Goal: Information Seeking & Learning: Learn about a topic

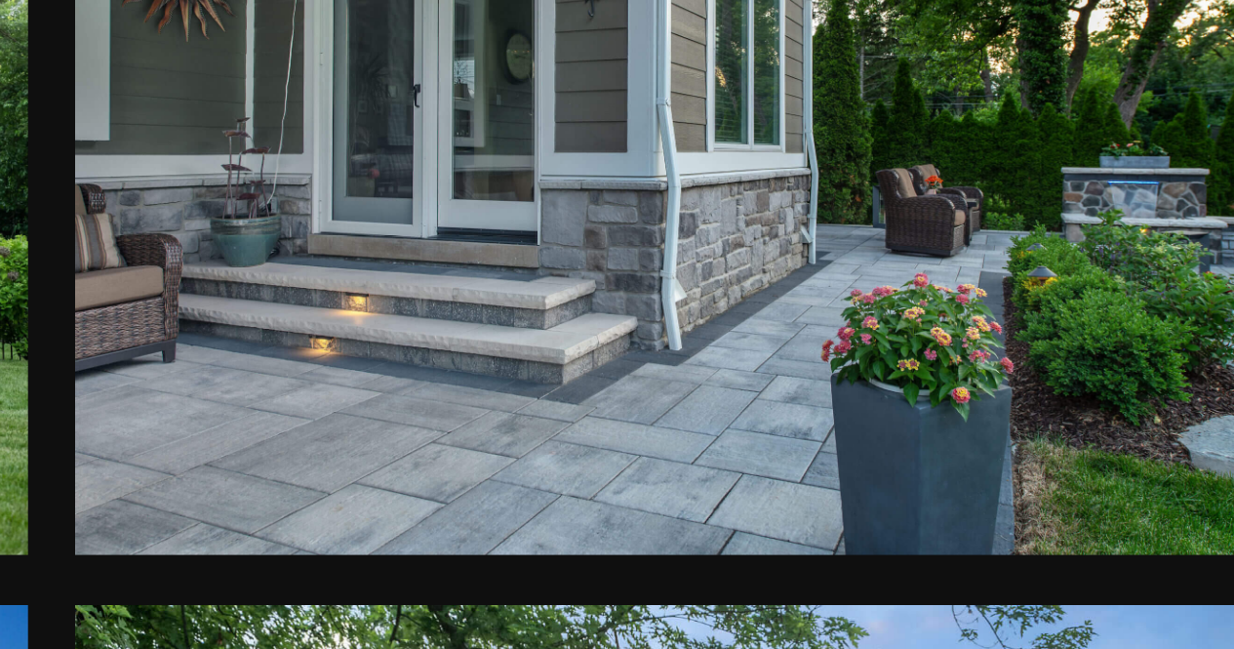
scroll to position [2027, 0]
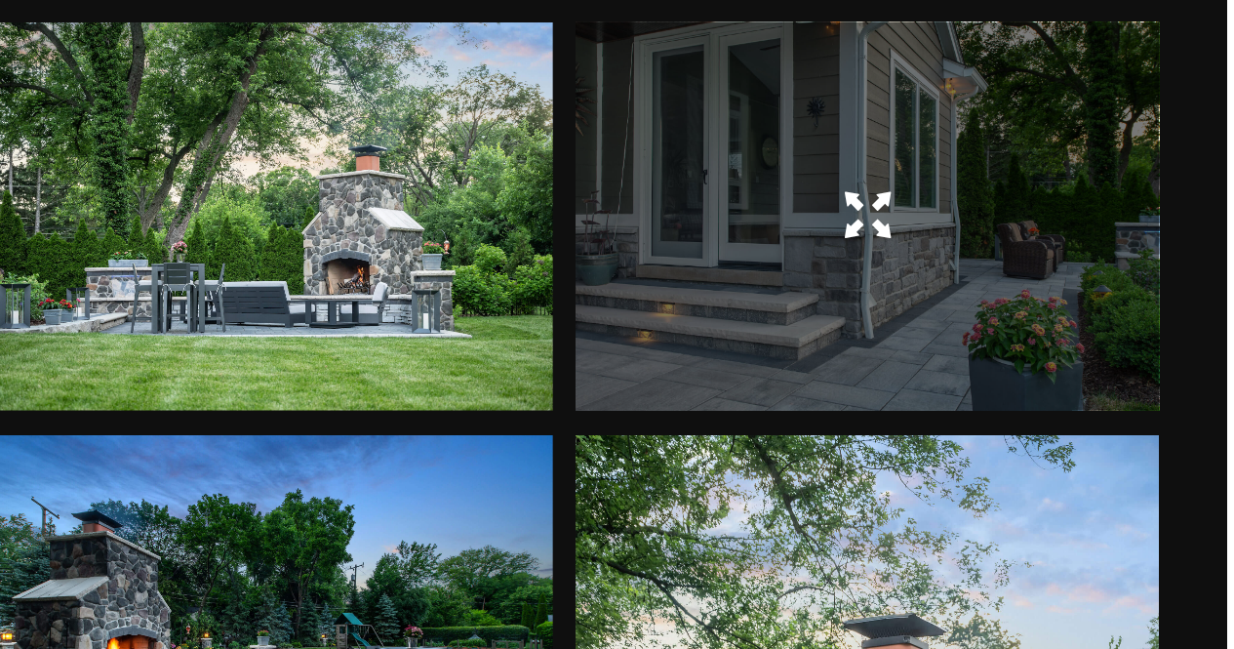
click at [945, 300] on div at bounding box center [1007, 256] width 370 height 246
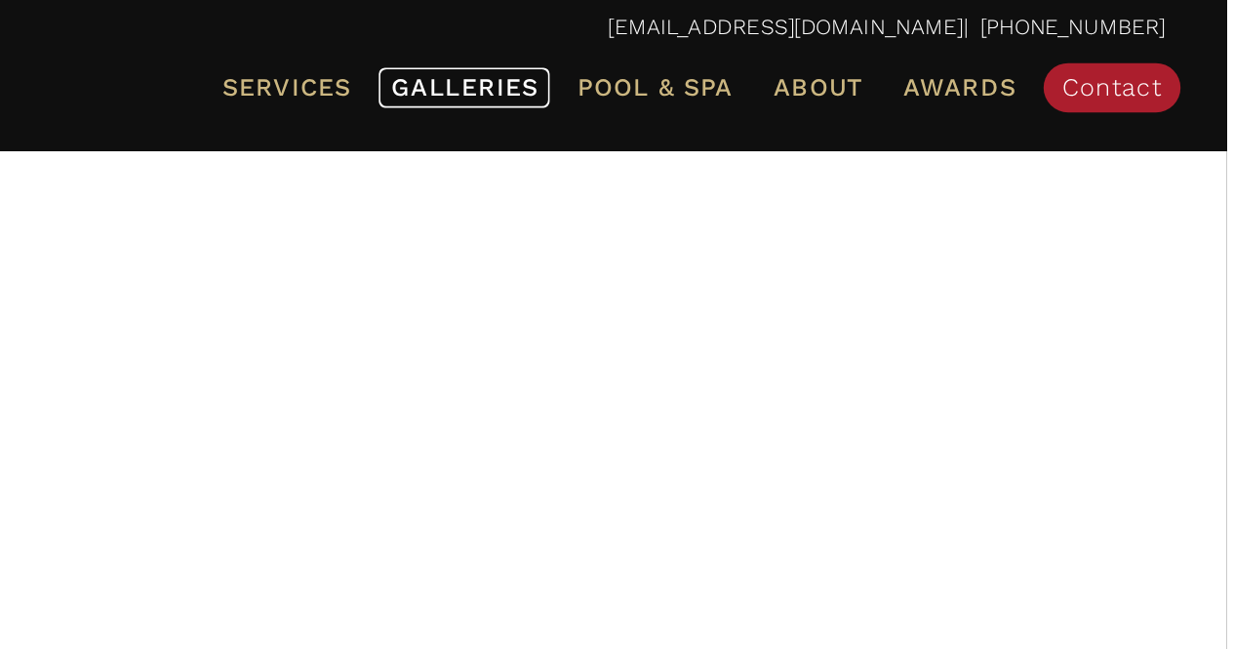
click at [765, 53] on span "Galleries" at bounding box center [751, 55] width 93 height 19
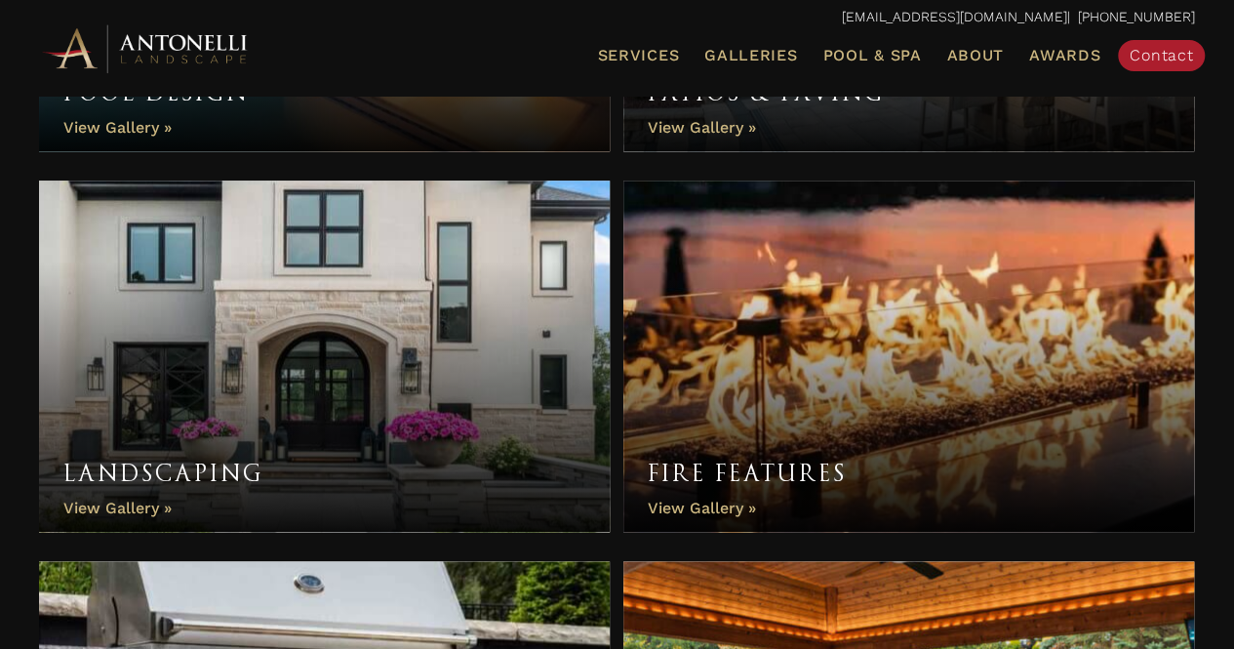
scroll to position [928, 0]
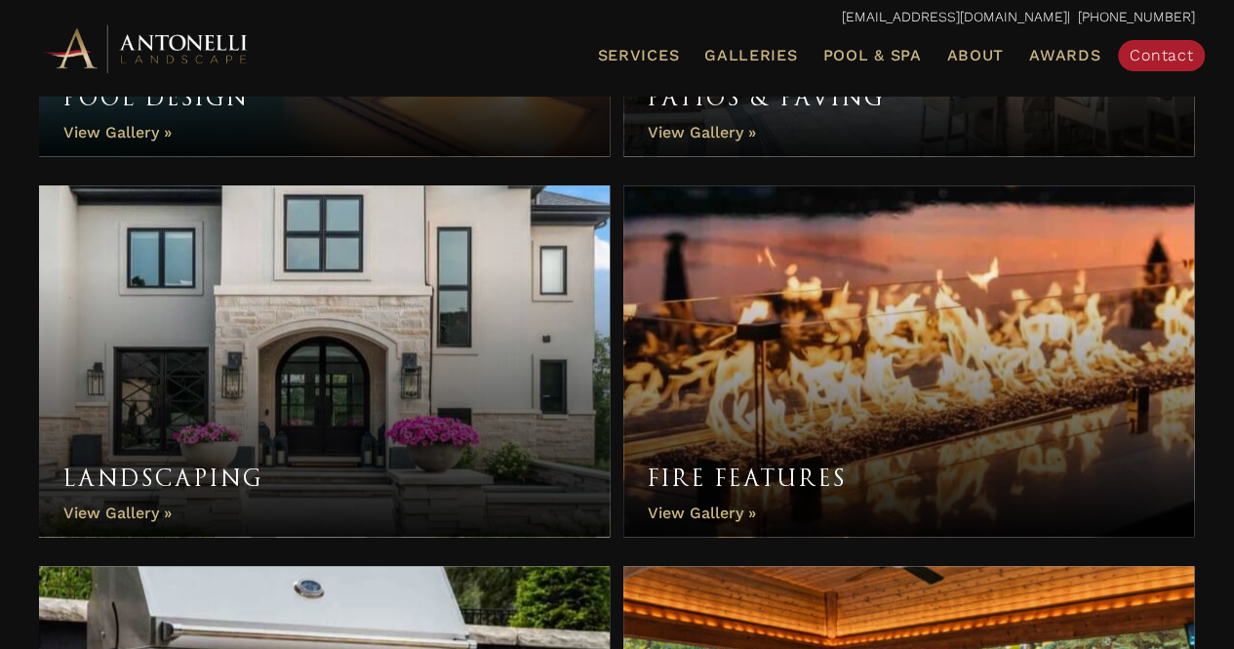
click at [115, 521] on link "Landscaping" at bounding box center [324, 360] width 571 height 351
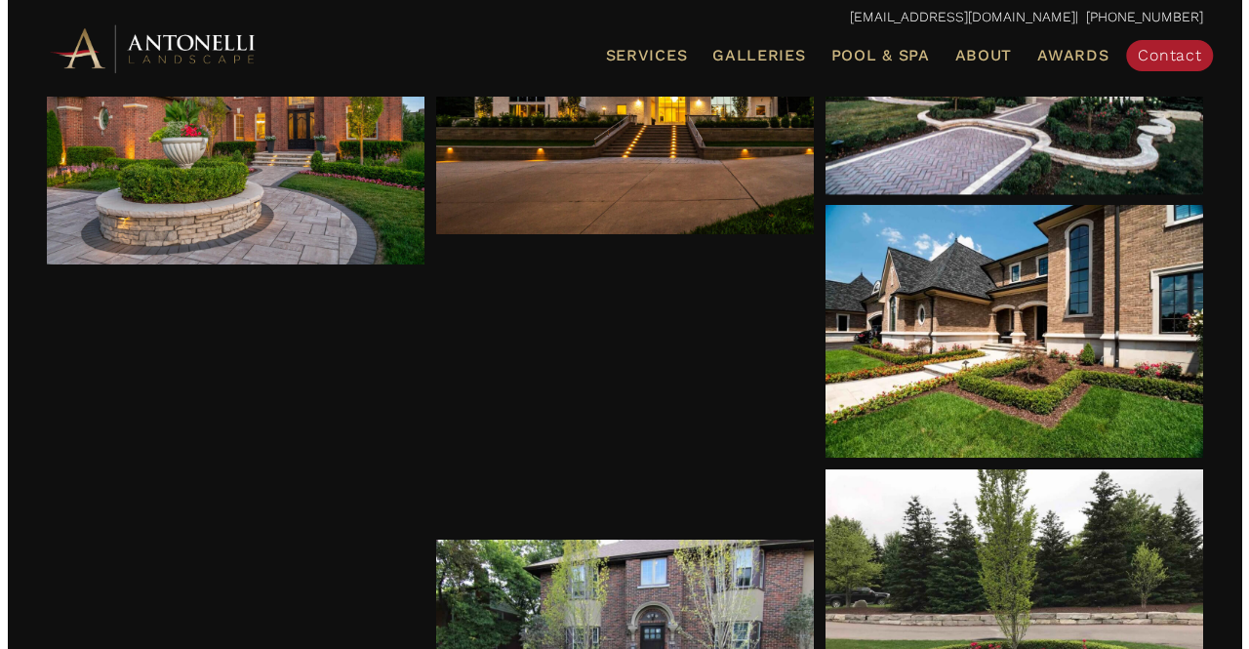
scroll to position [404, 0]
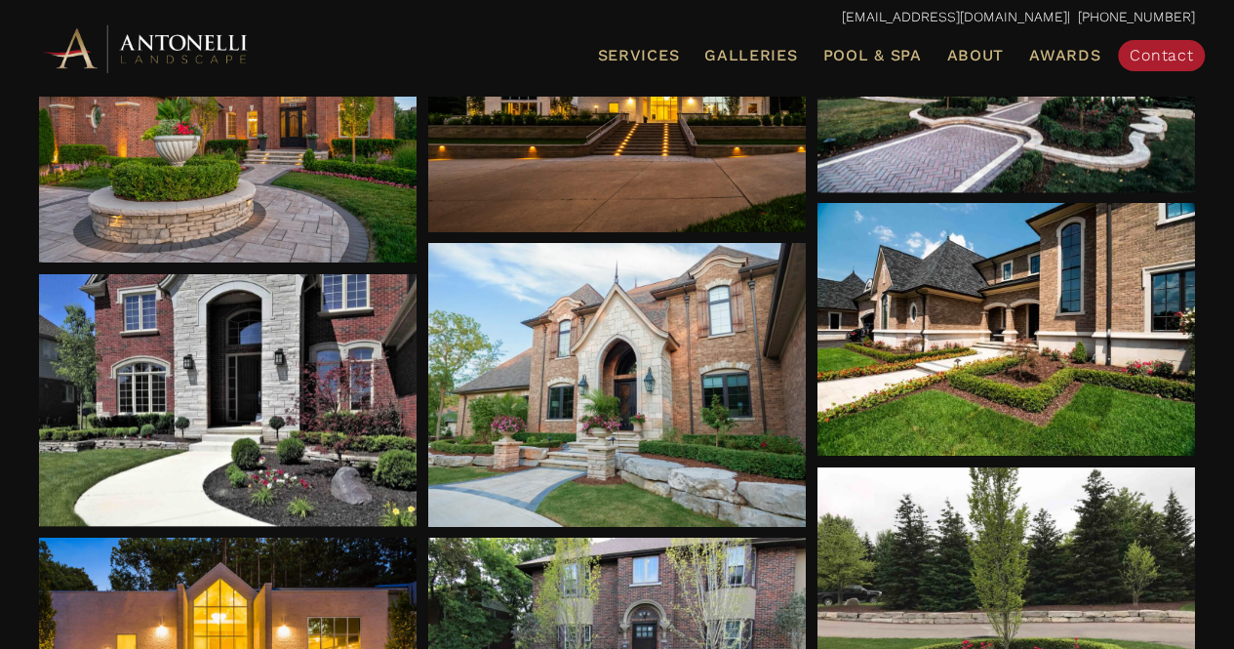
click at [513, 465] on div at bounding box center [617, 385] width 378 height 284
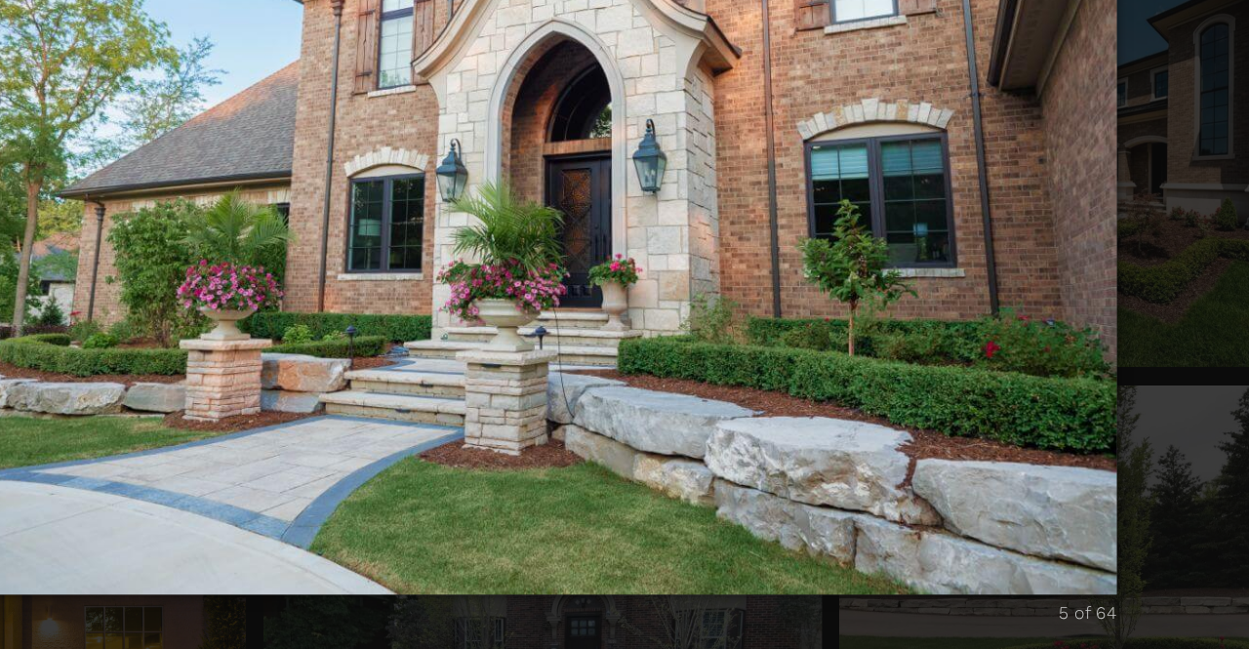
scroll to position [403, 0]
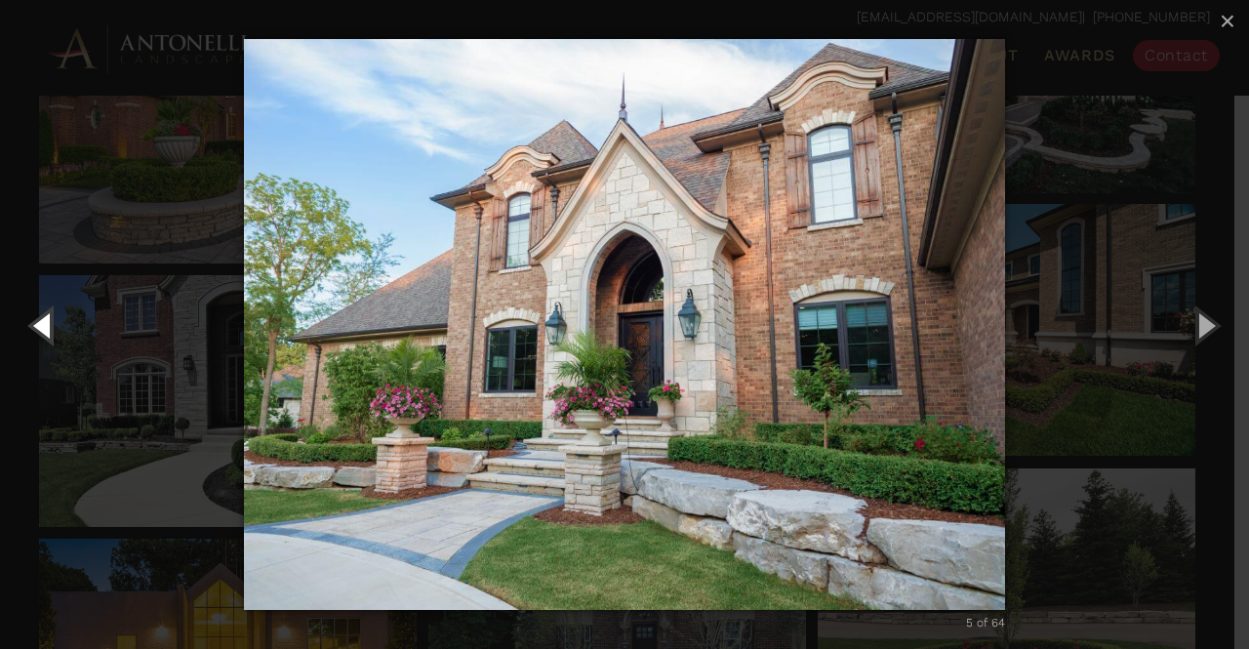
click at [42, 330] on button "Previous (Left arrow key)" at bounding box center [44, 324] width 88 height 107
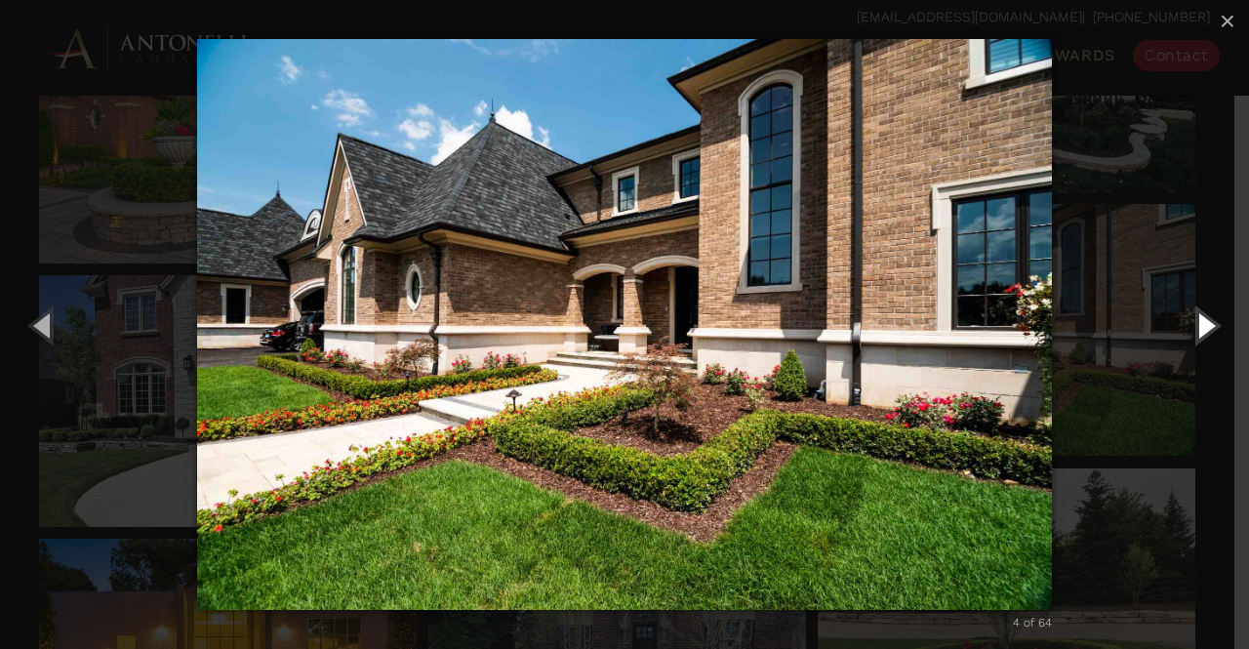
click at [1201, 326] on button "Next (Right arrow key)" at bounding box center [1205, 324] width 88 height 107
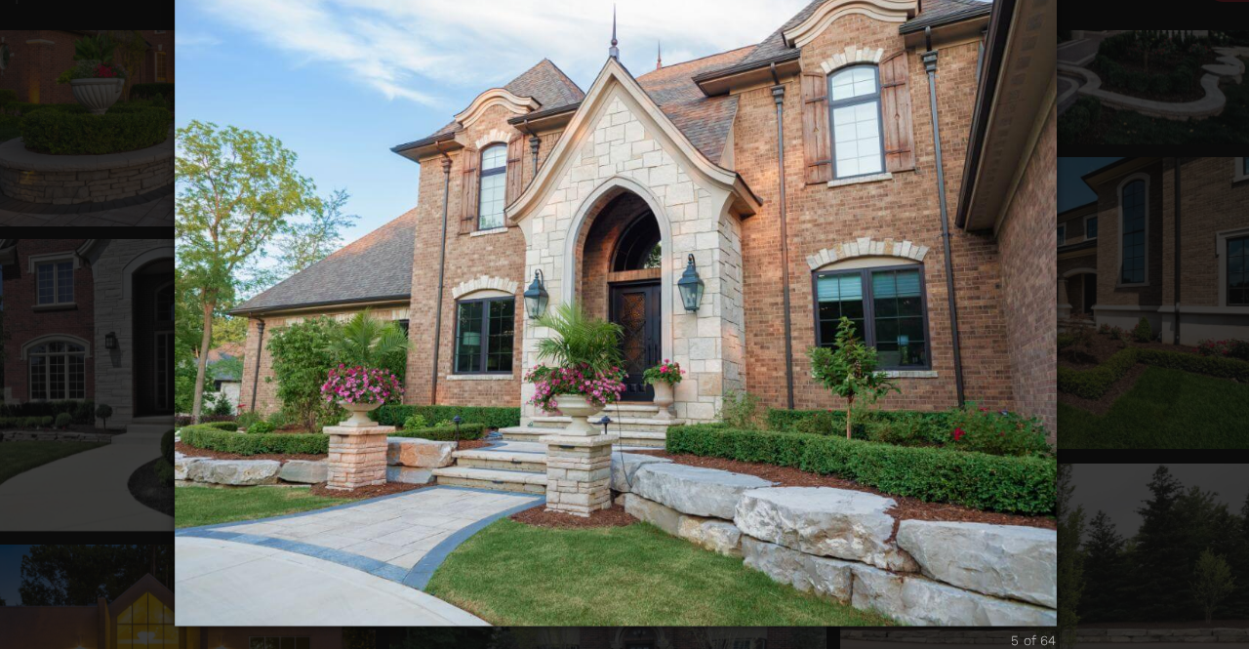
scroll to position [402, 0]
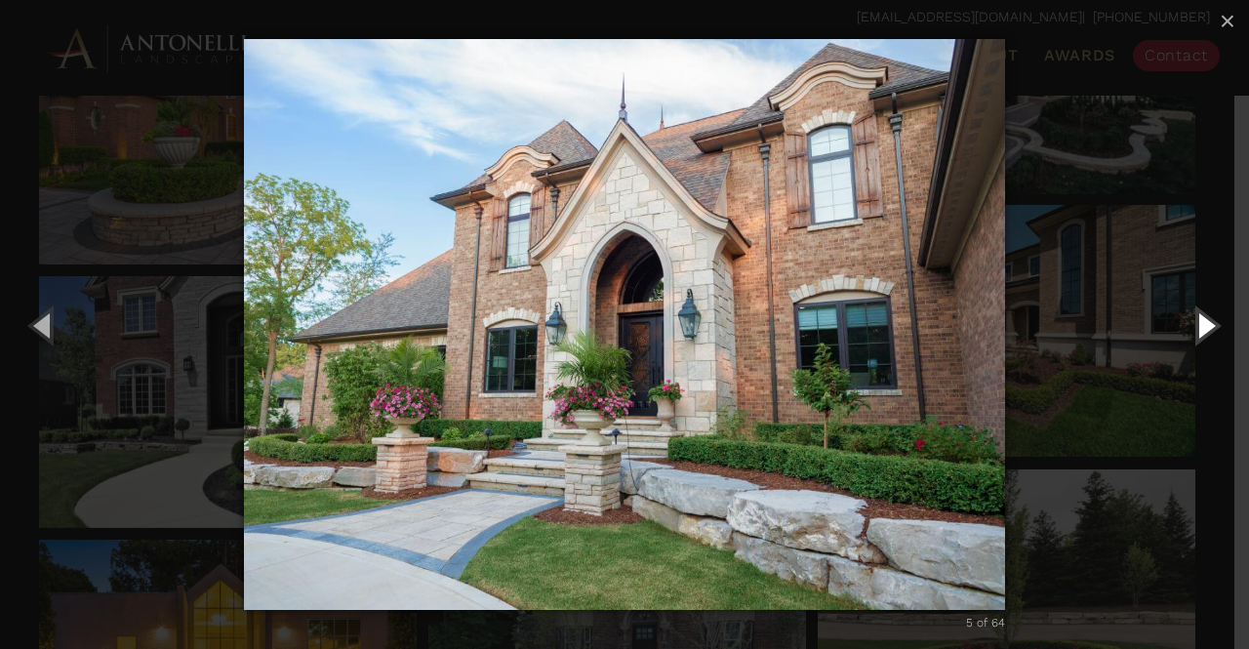
click at [1199, 328] on button "Next (Right arrow key)" at bounding box center [1205, 324] width 88 height 107
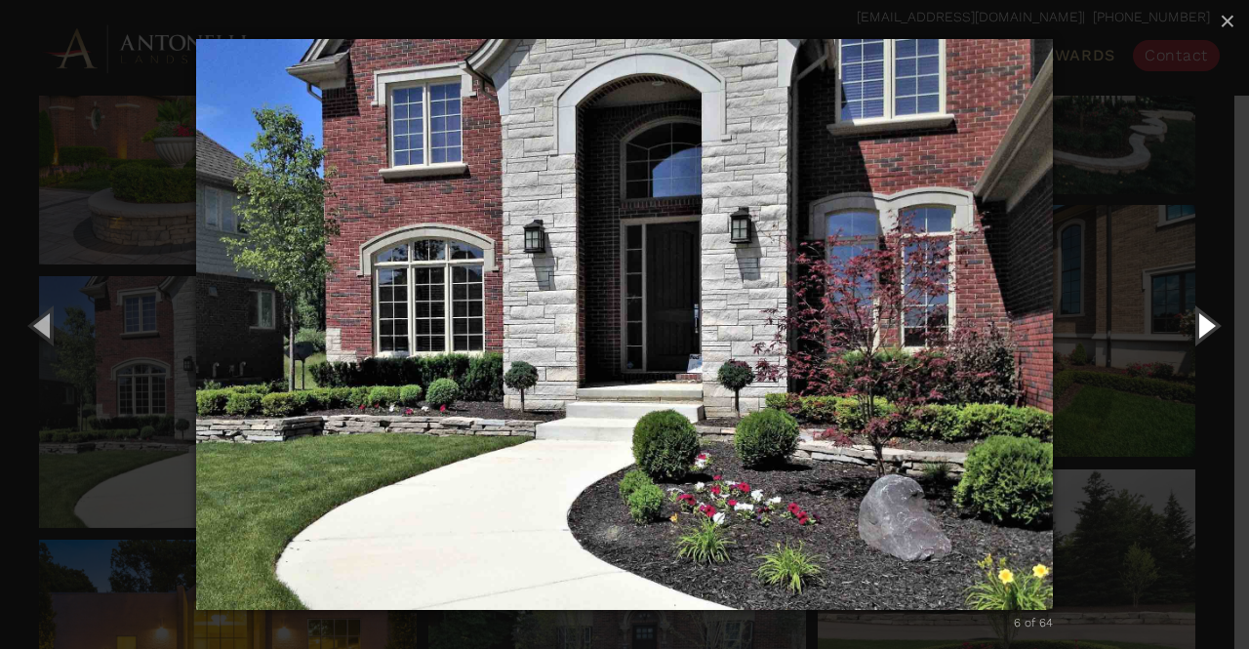
click at [1192, 336] on button "Next (Right arrow key)" at bounding box center [1205, 324] width 88 height 107
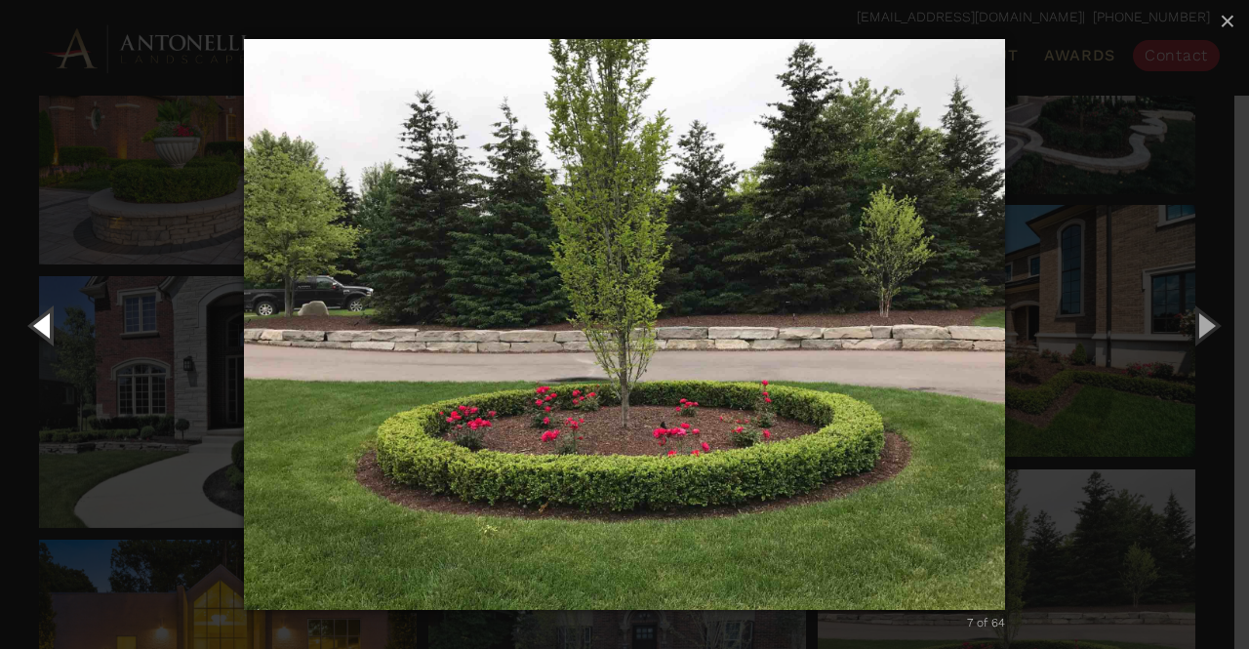
click at [47, 326] on button "Previous (Left arrow key)" at bounding box center [44, 324] width 88 height 107
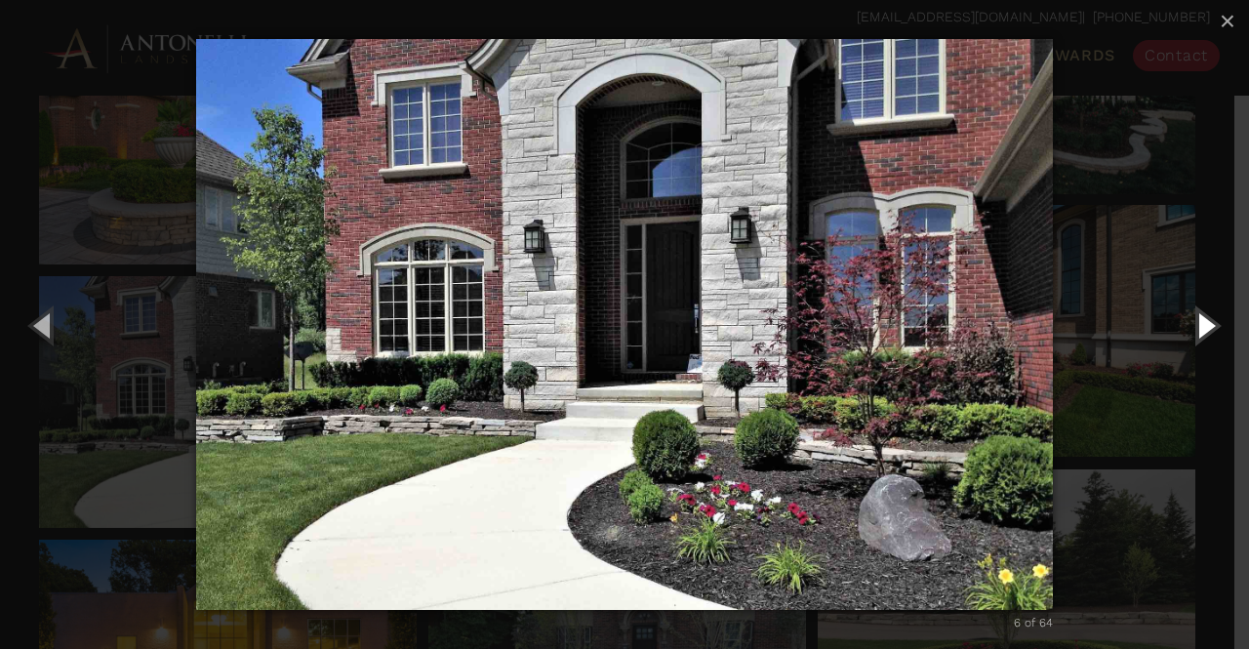
click at [1194, 332] on button "Next (Right arrow key)" at bounding box center [1205, 324] width 88 height 107
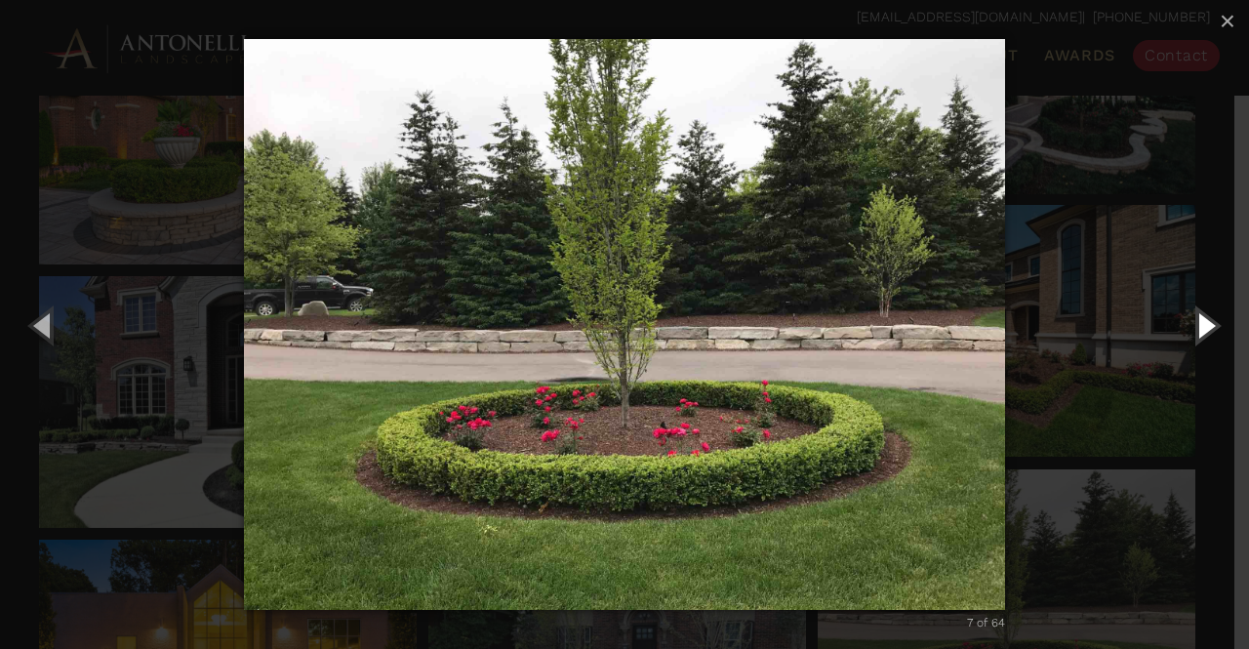
click at [1196, 327] on button "Next (Right arrow key)" at bounding box center [1205, 324] width 88 height 107
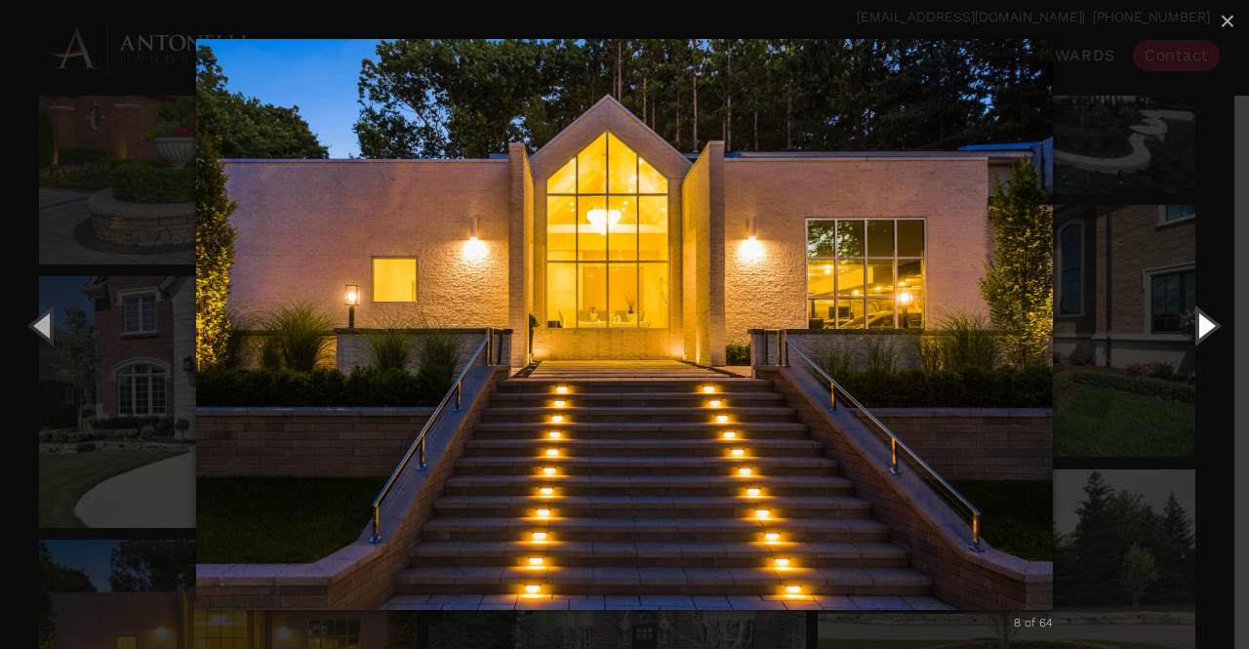
click at [1195, 329] on button "Next (Right arrow key)" at bounding box center [1205, 324] width 88 height 107
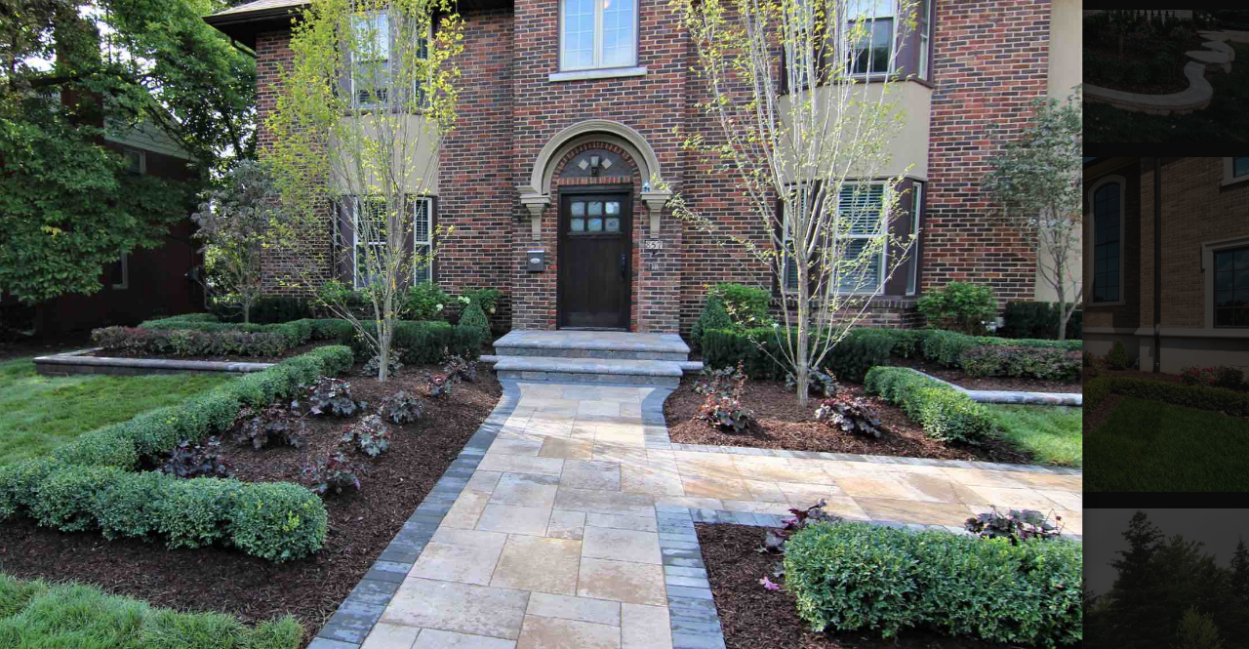
scroll to position [401, 0]
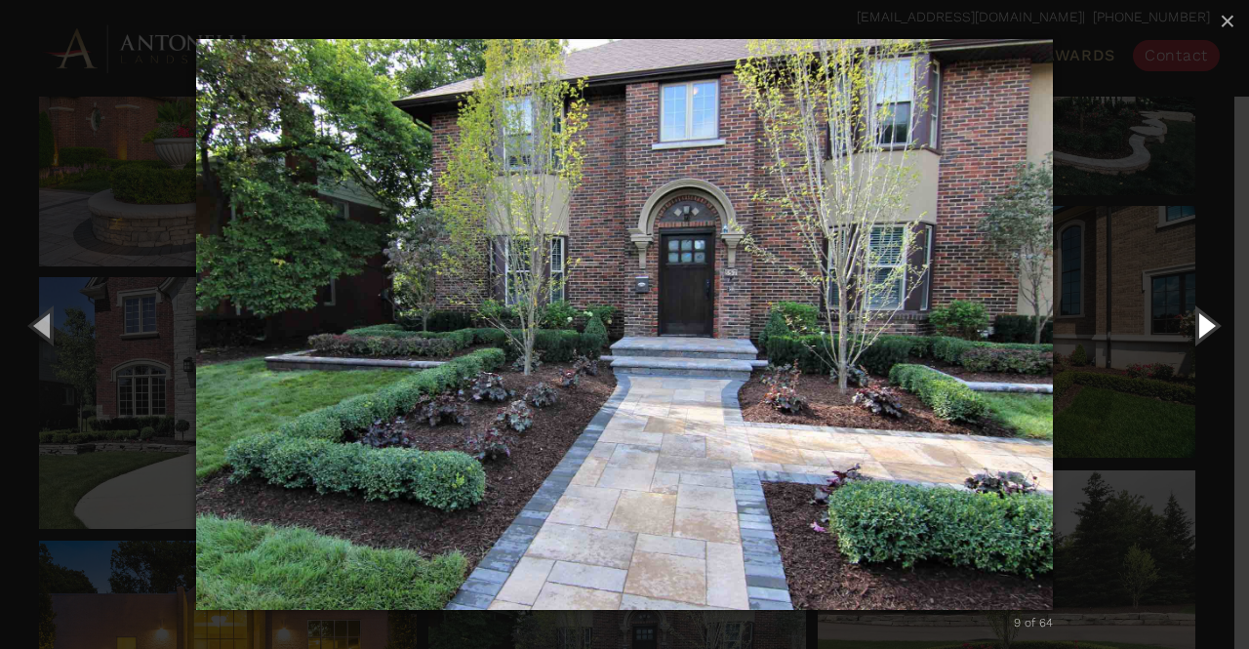
click at [1197, 332] on button "Next (Right arrow key)" at bounding box center [1205, 324] width 88 height 107
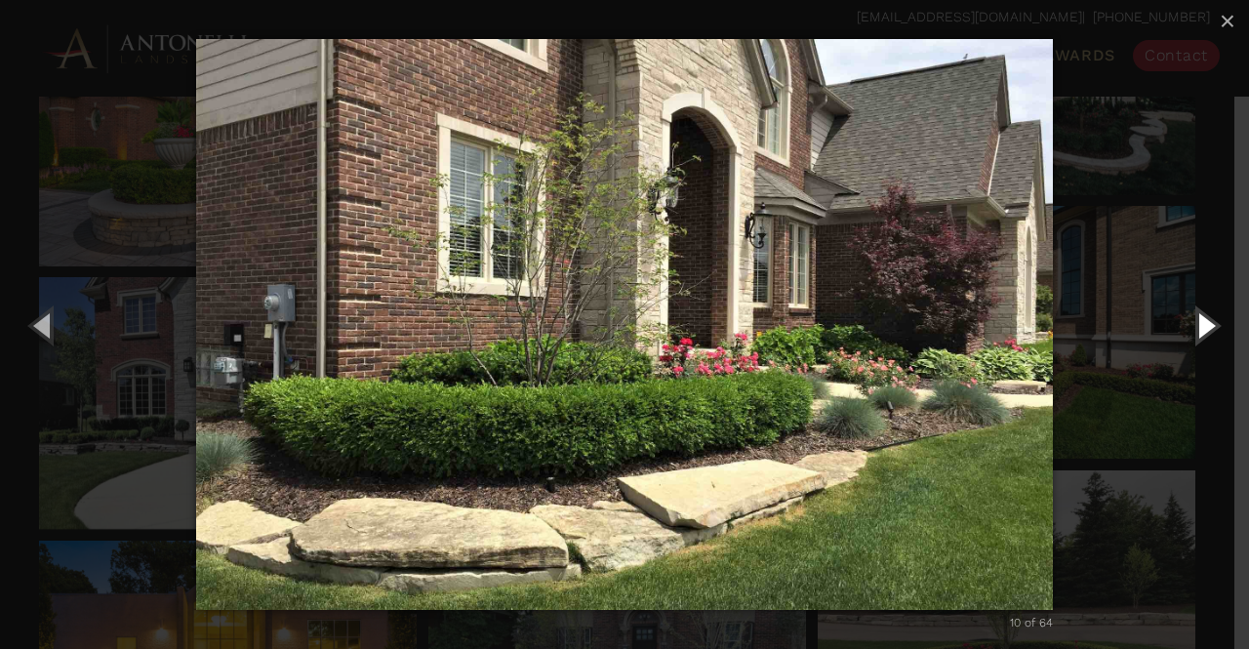
click at [1200, 320] on button "Next (Right arrow key)" at bounding box center [1205, 324] width 88 height 107
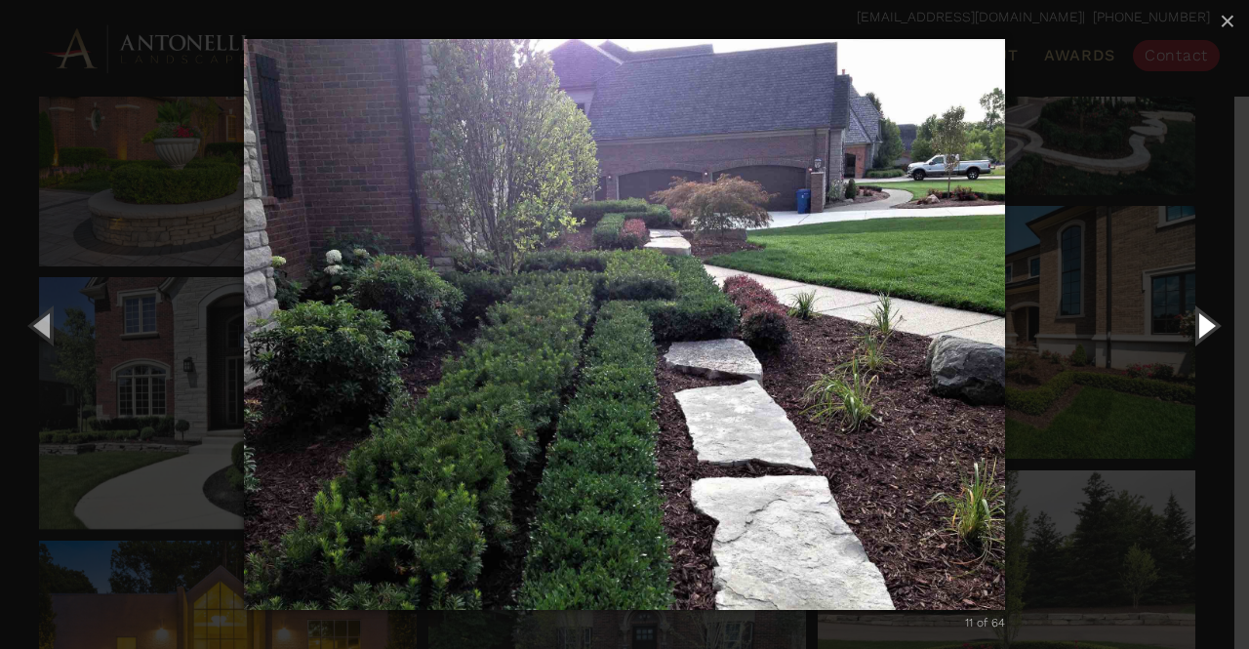
click at [1197, 319] on button "Next (Right arrow key)" at bounding box center [1205, 324] width 88 height 107
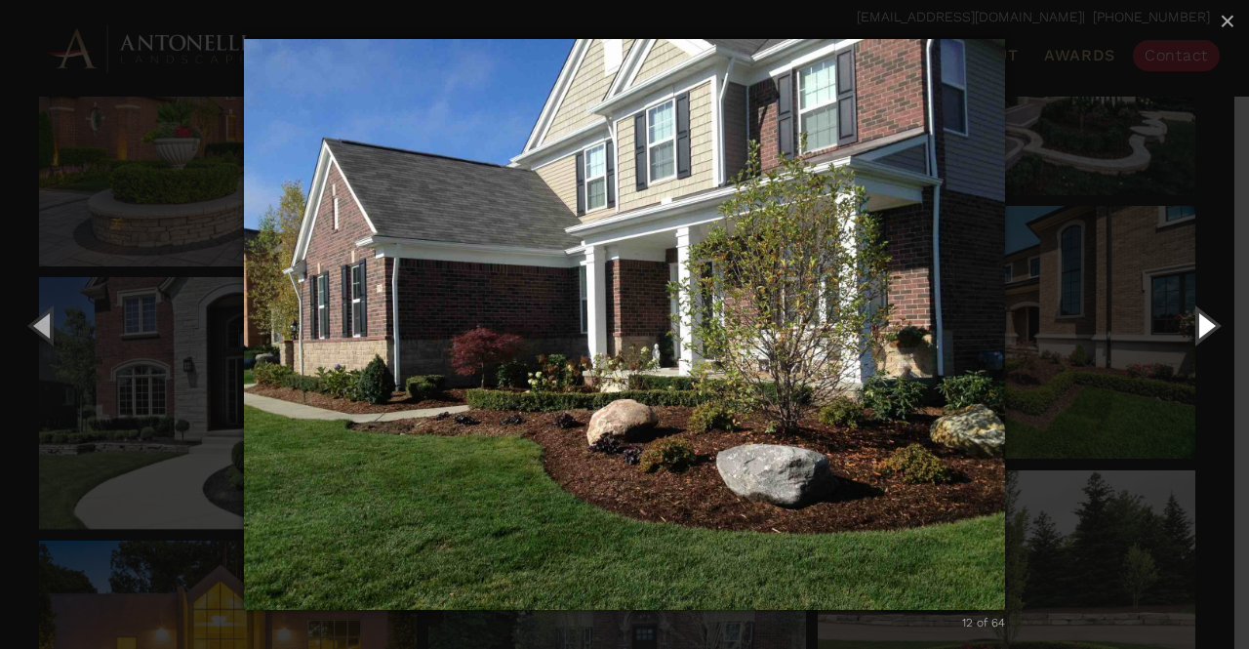
click at [1195, 319] on button "Next (Right arrow key)" at bounding box center [1205, 324] width 88 height 107
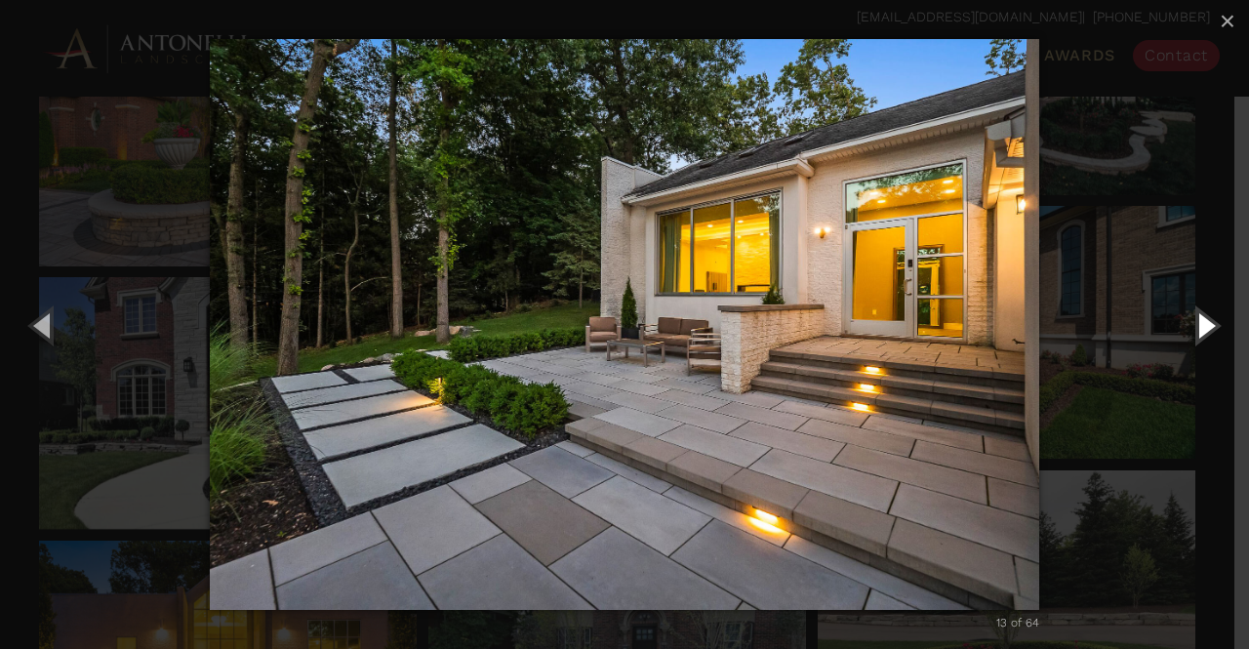
click at [1193, 322] on button "Next (Right arrow key)" at bounding box center [1205, 324] width 88 height 107
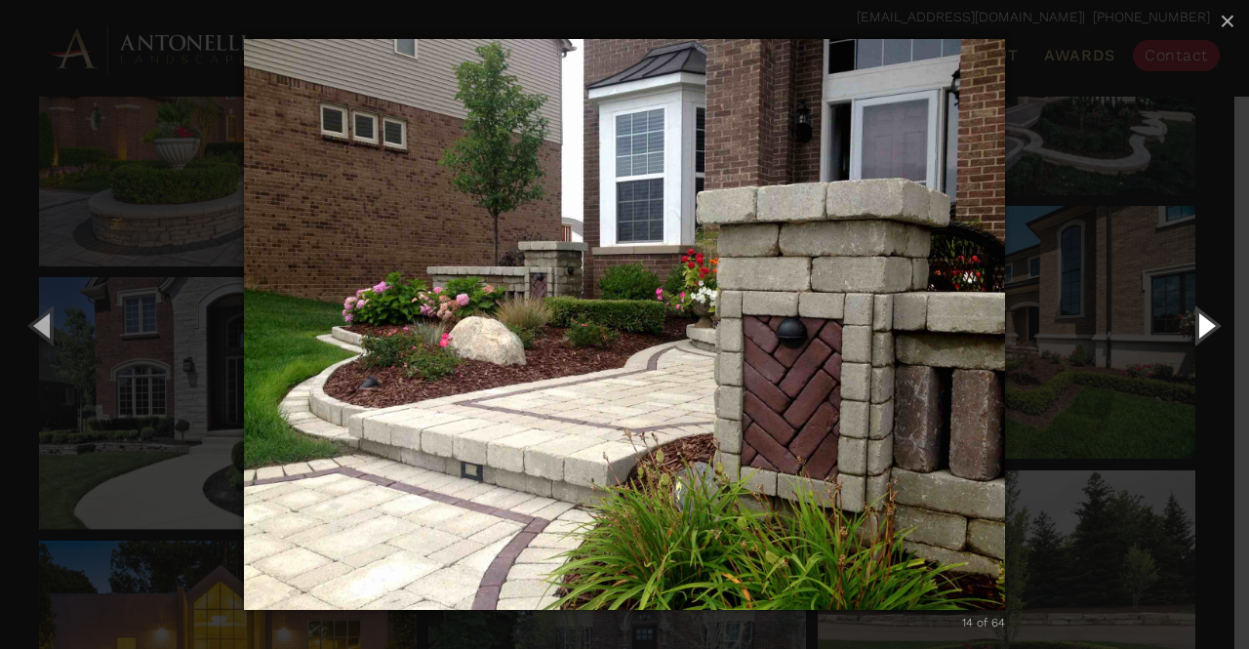
click at [1196, 318] on button "Next (Right arrow key)" at bounding box center [1205, 324] width 88 height 107
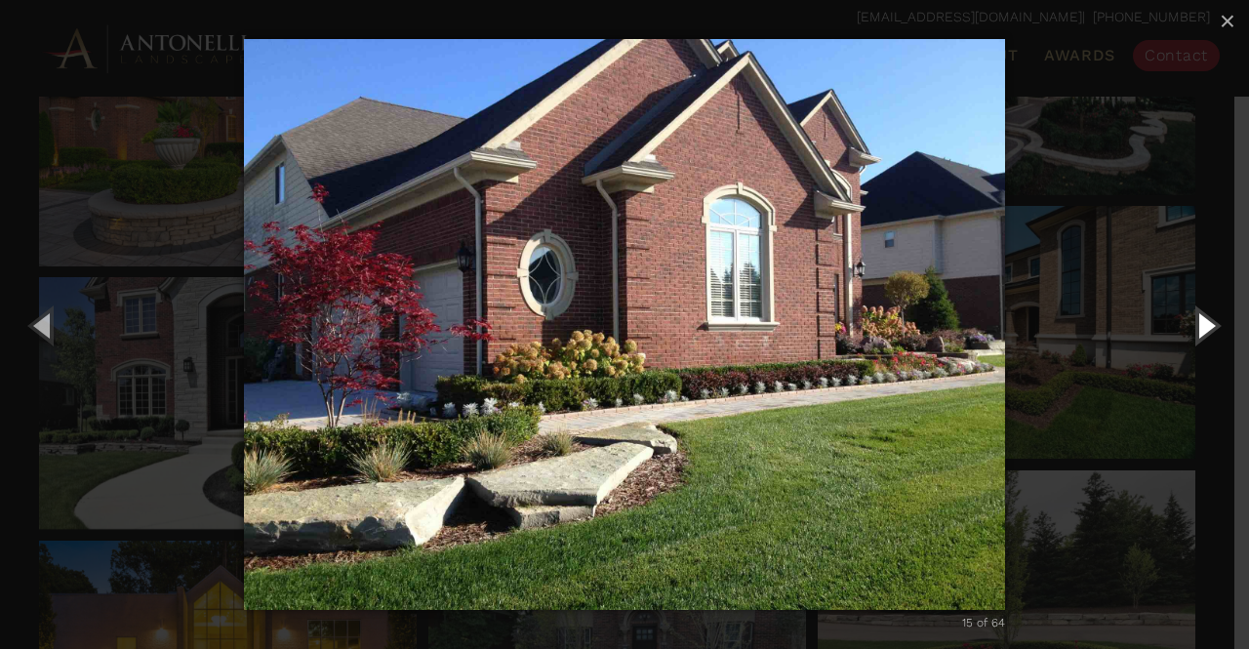
click at [1197, 318] on button "Next (Right arrow key)" at bounding box center [1205, 324] width 88 height 107
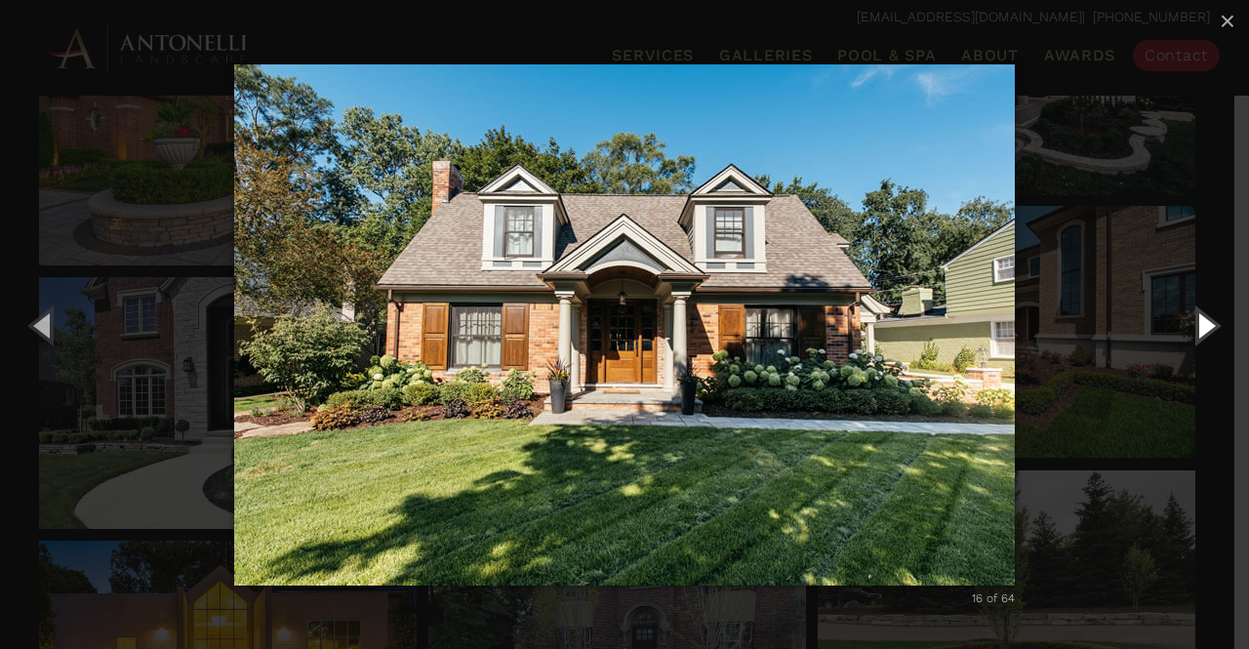
click at [1196, 327] on button "Next (Right arrow key)" at bounding box center [1205, 324] width 88 height 107
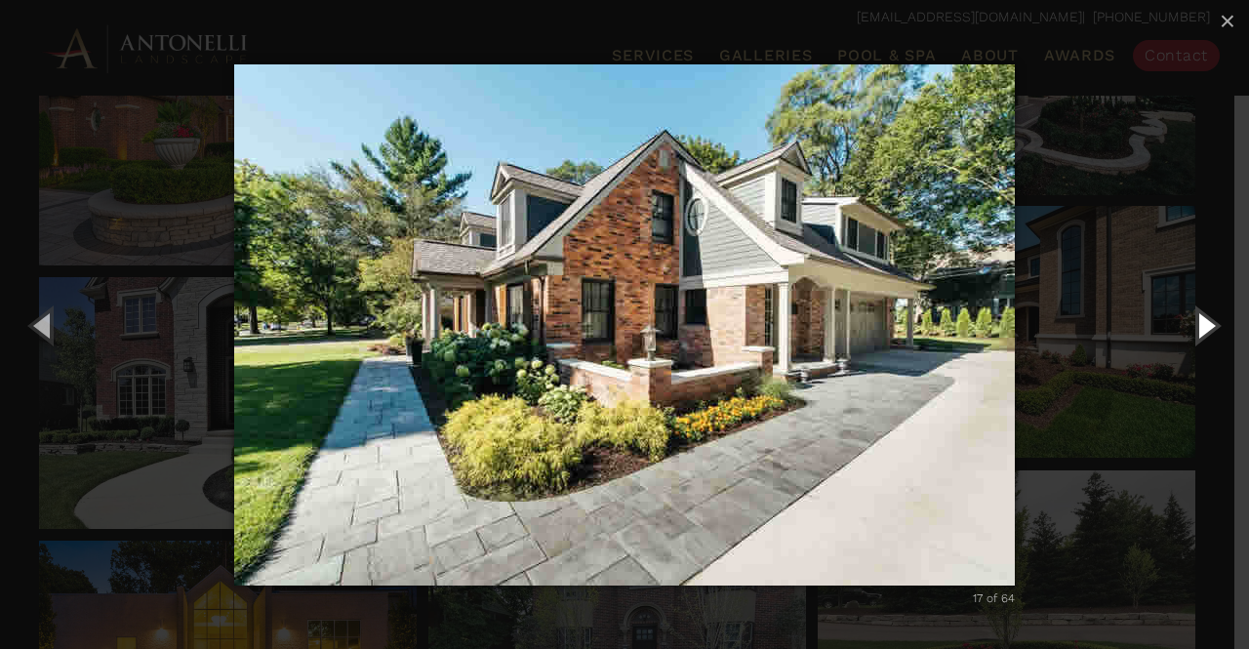
click at [1201, 314] on button "Next (Right arrow key)" at bounding box center [1205, 324] width 88 height 107
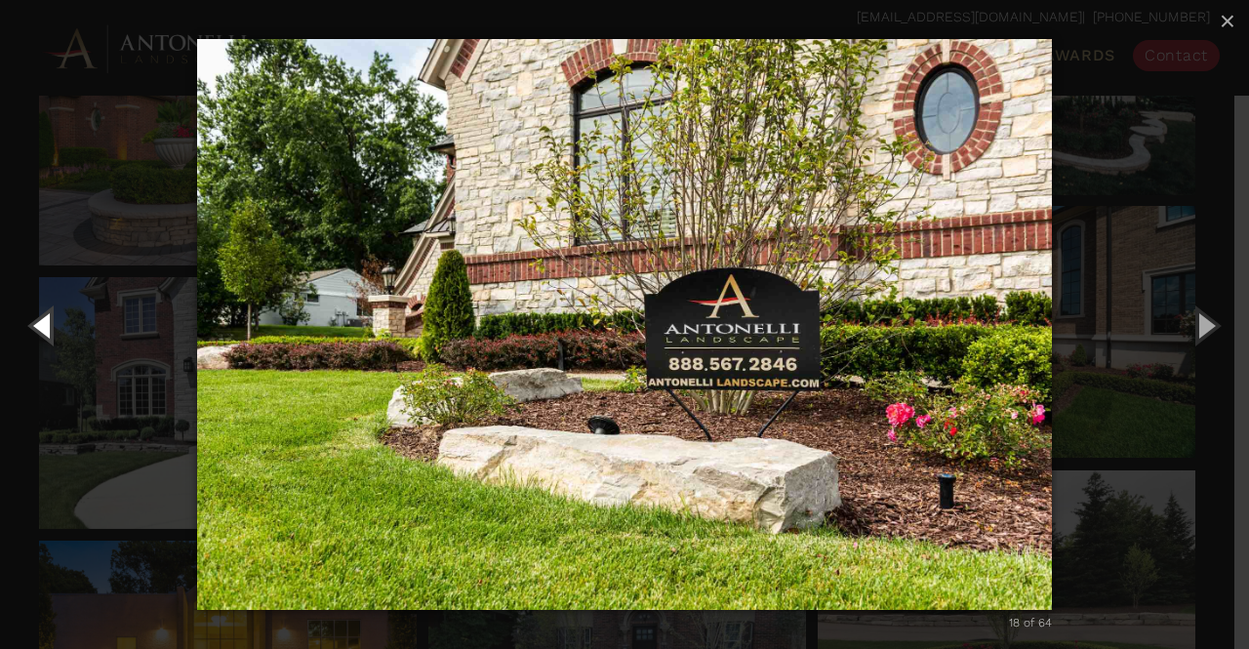
click at [68, 330] on button "Previous (Left arrow key)" at bounding box center [44, 324] width 88 height 107
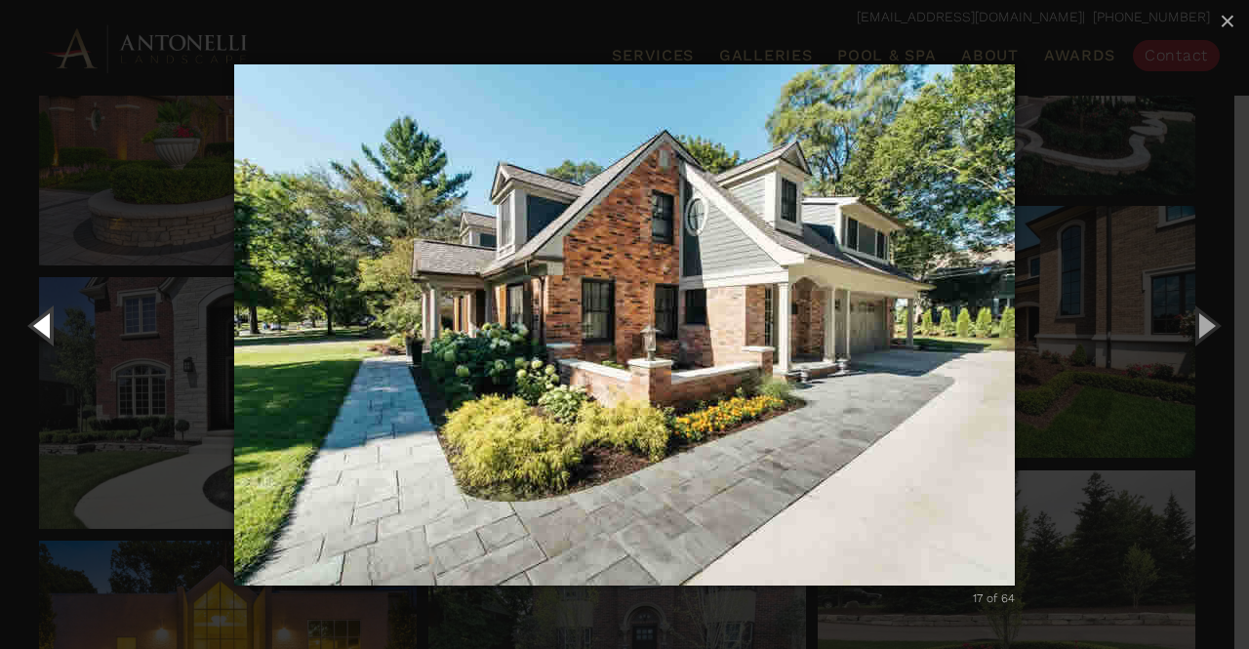
click at [71, 360] on button "Previous (Left arrow key)" at bounding box center [44, 324] width 88 height 107
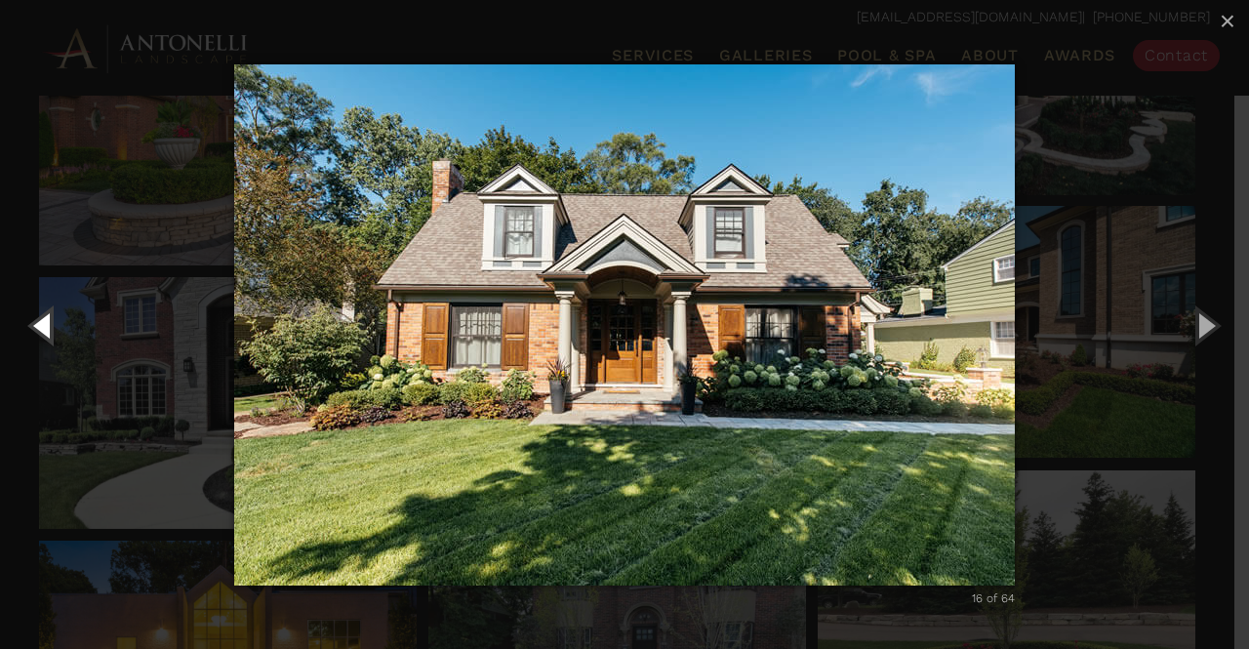
click at [74, 353] on button "Previous (Left arrow key)" at bounding box center [44, 324] width 88 height 107
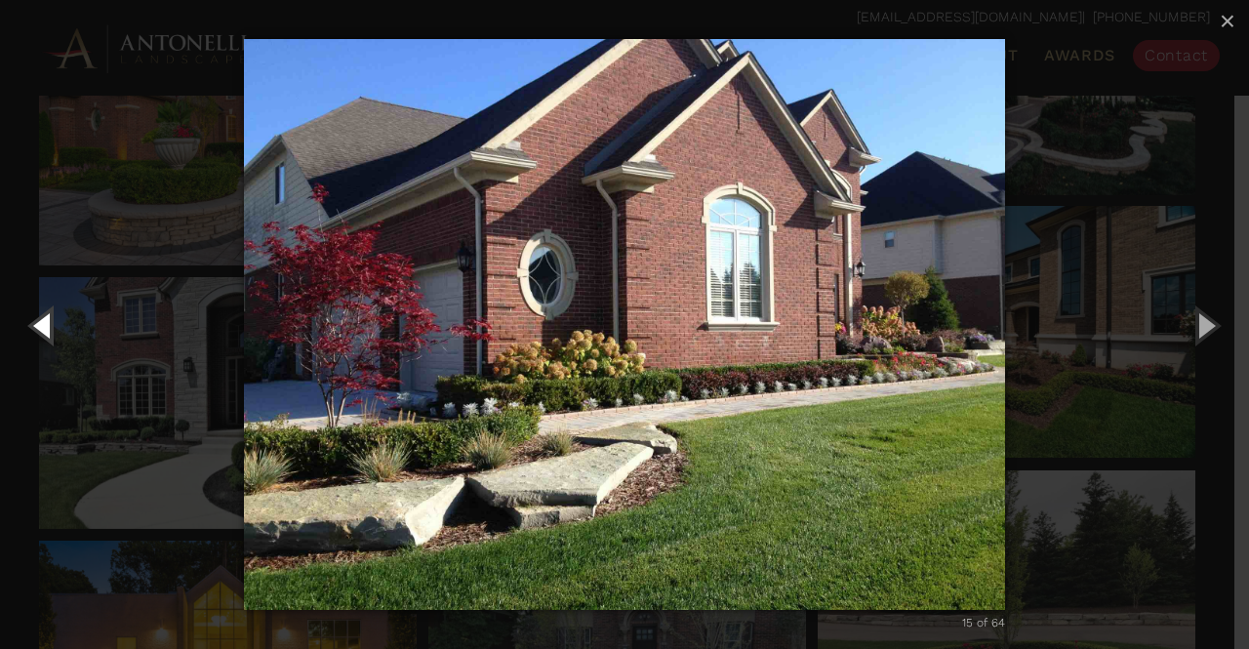
click at [74, 355] on button "Previous (Left arrow key)" at bounding box center [44, 324] width 88 height 107
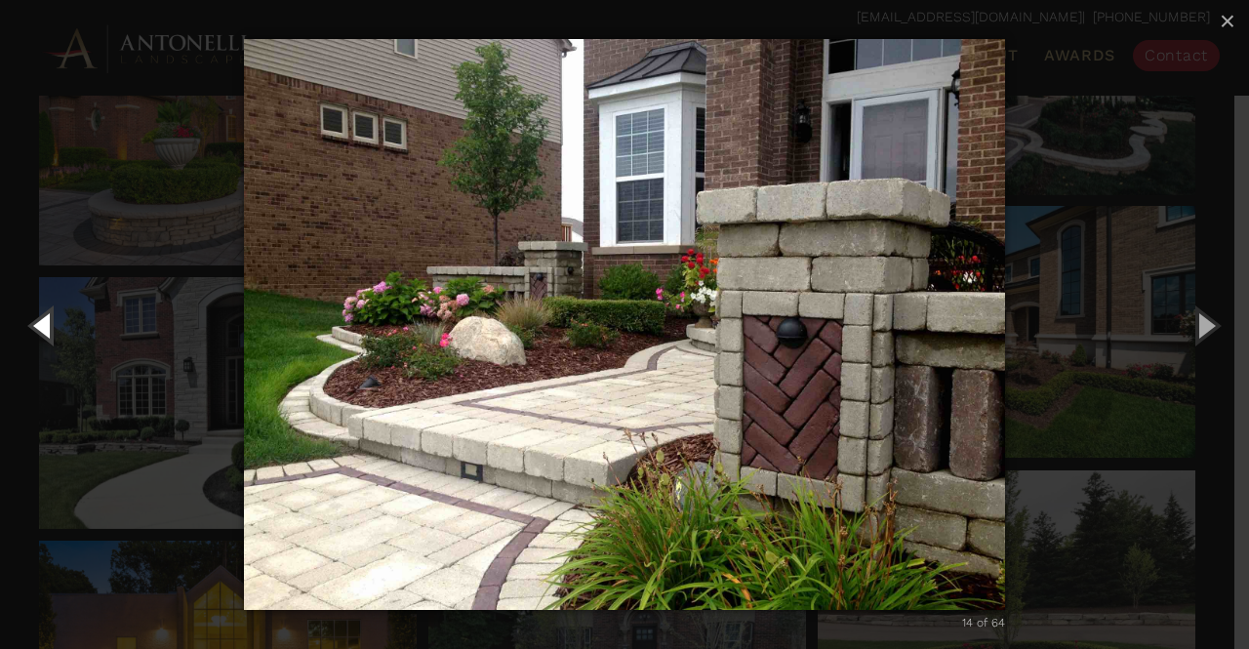
click at [76, 354] on button "Previous (Left arrow key)" at bounding box center [44, 324] width 88 height 107
click at [76, 353] on button "Previous (Left arrow key)" at bounding box center [44, 324] width 88 height 107
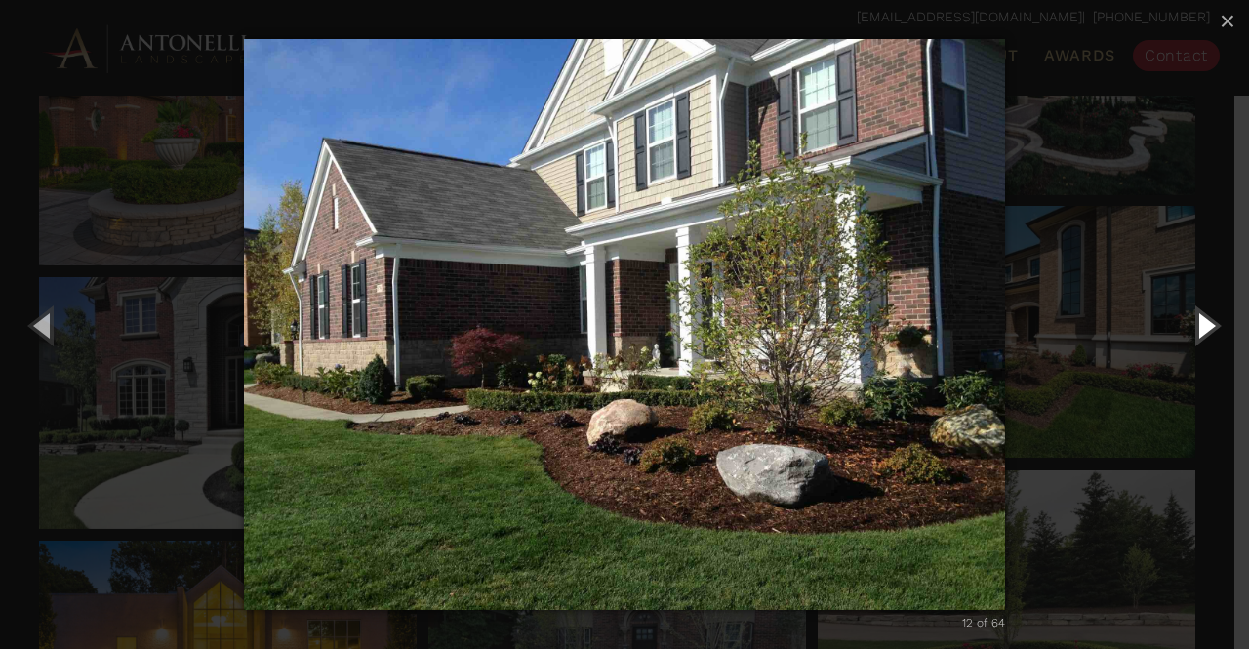
click at [1203, 336] on button "Next (Right arrow key)" at bounding box center [1205, 324] width 88 height 107
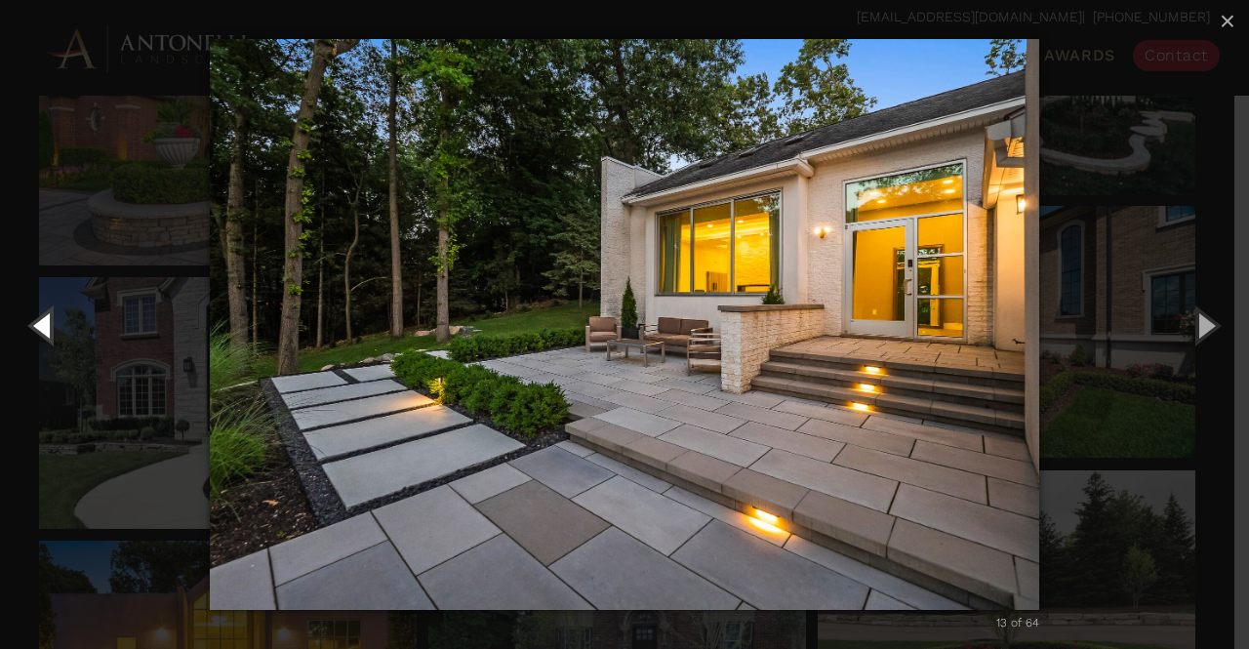
click at [52, 331] on button "Previous (Left arrow key)" at bounding box center [44, 324] width 88 height 107
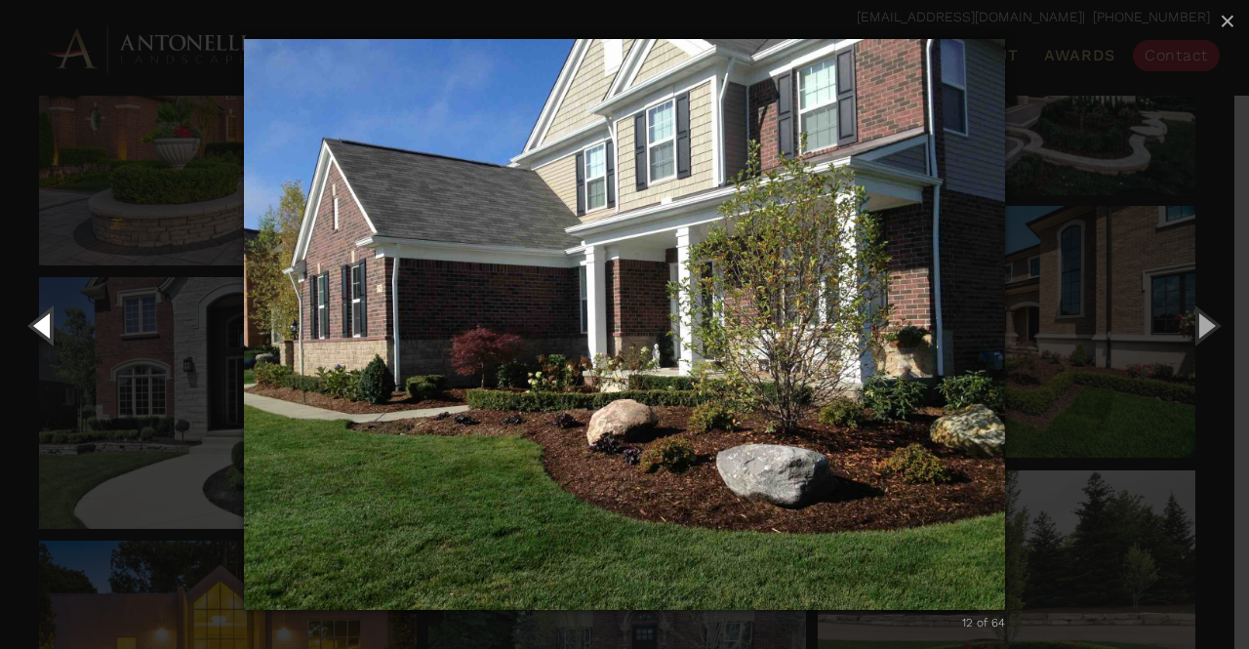
click at [47, 342] on button "Previous (Left arrow key)" at bounding box center [44, 324] width 88 height 107
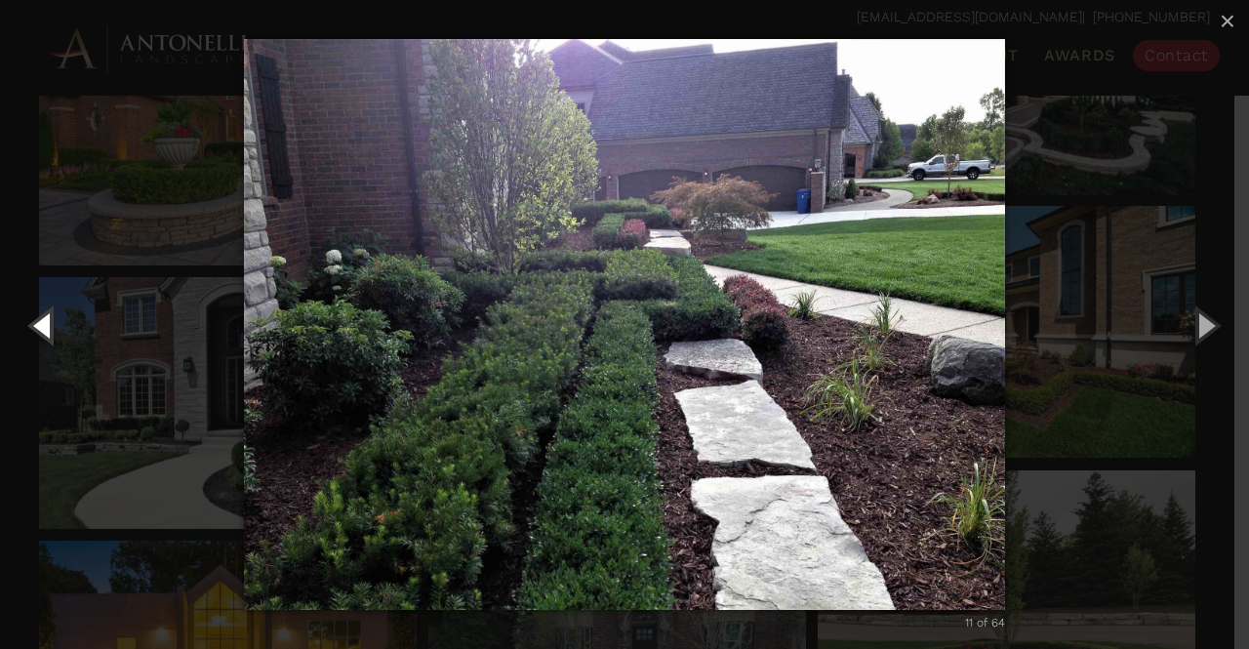
click at [50, 349] on button "Previous (Left arrow key)" at bounding box center [44, 324] width 88 height 107
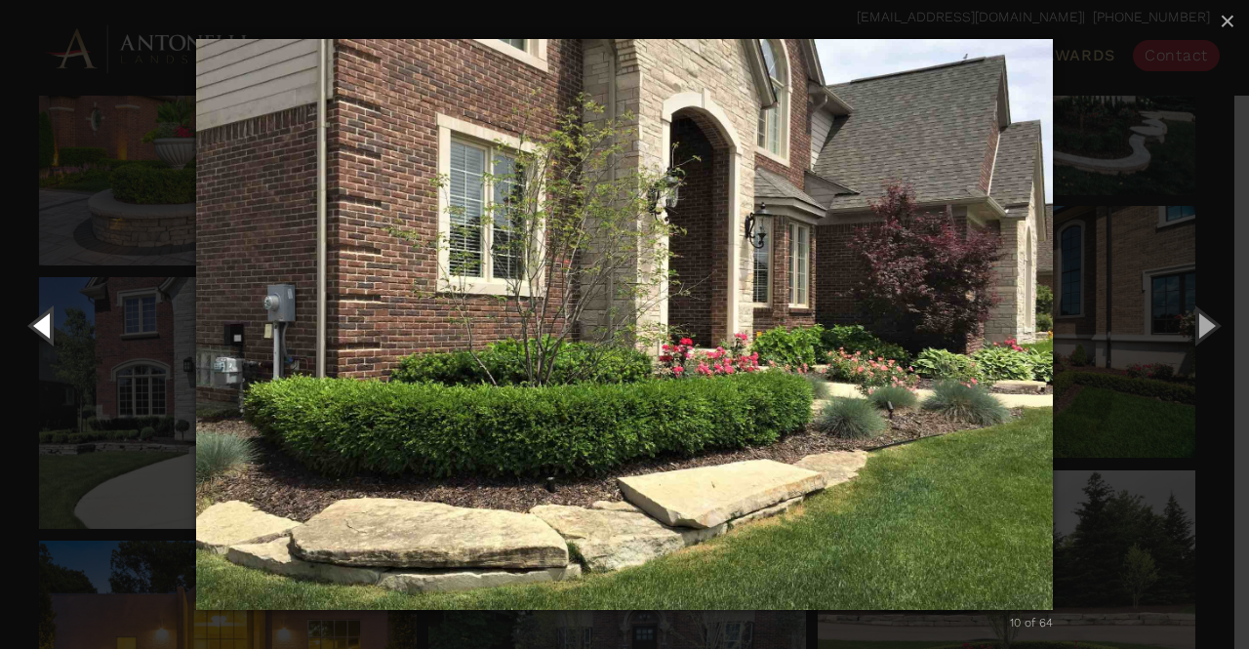
click at [54, 361] on button "Previous (Left arrow key)" at bounding box center [44, 324] width 88 height 107
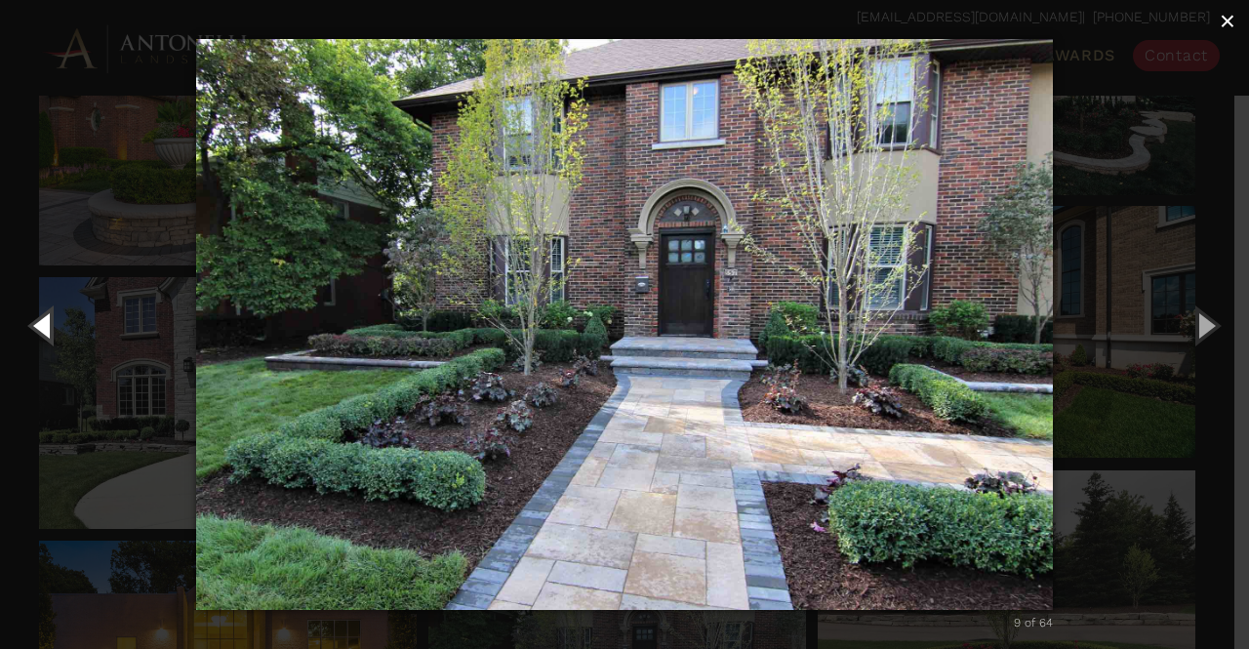
click at [1216, 26] on button "×" at bounding box center [1227, 21] width 43 height 43
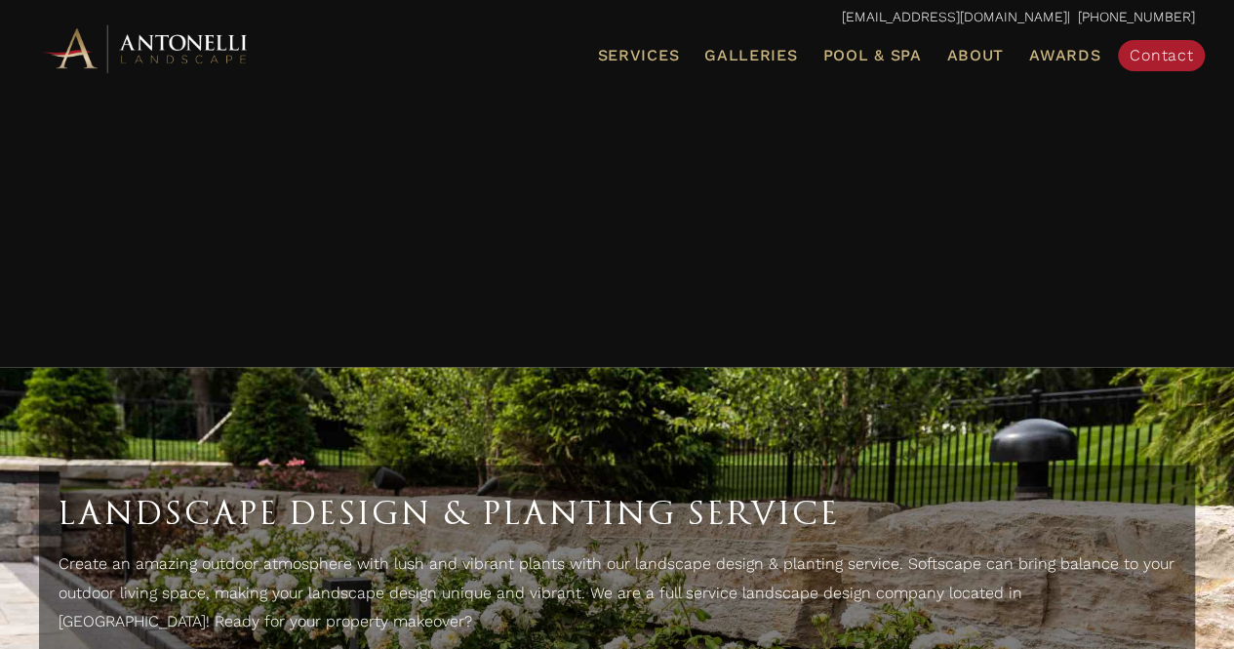
scroll to position [5886, 0]
